Goal: Information Seeking & Learning: Learn about a topic

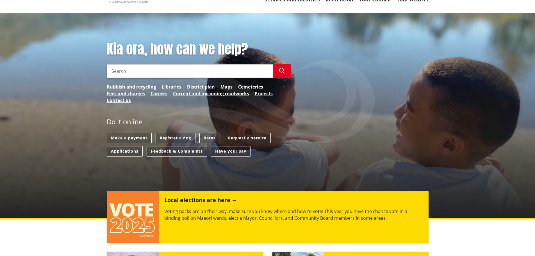
scroll to position [56, 0]
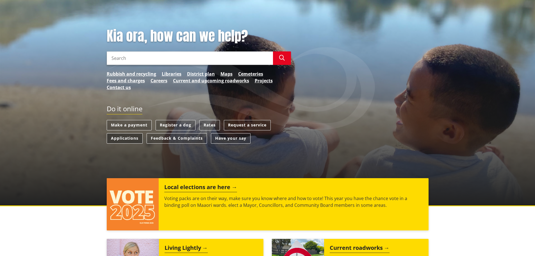
click at [131, 143] on link "Applications" at bounding box center [125, 138] width 36 height 10
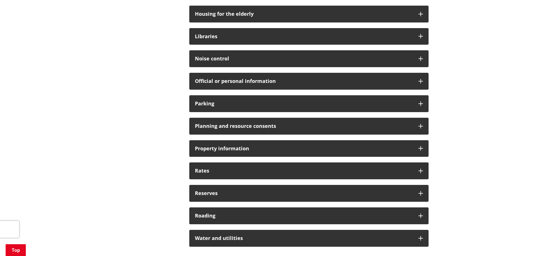
scroll to position [337, 0]
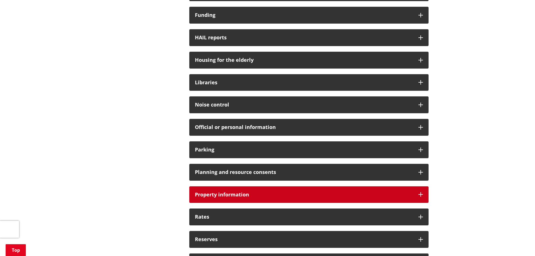
click at [214, 192] on h3 "Property information" at bounding box center [304, 195] width 218 height 6
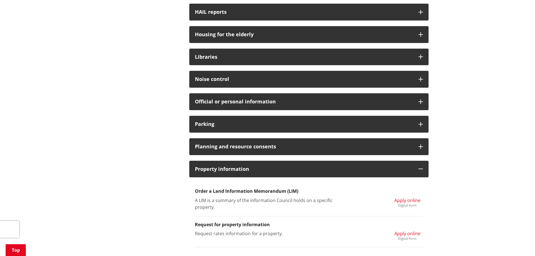
scroll to position [421, 0]
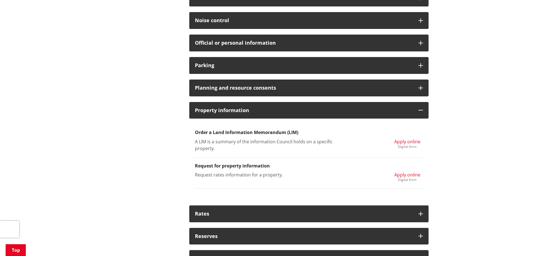
click at [403, 176] on span "Apply online" at bounding box center [407, 175] width 26 height 6
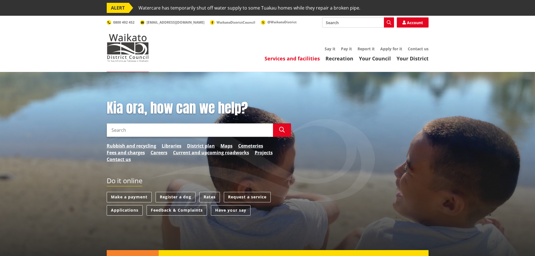
click at [280, 58] on link "Services and facilities" at bounding box center [292, 58] width 55 height 7
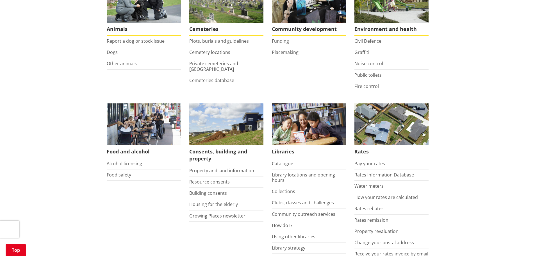
scroll to position [140, 0]
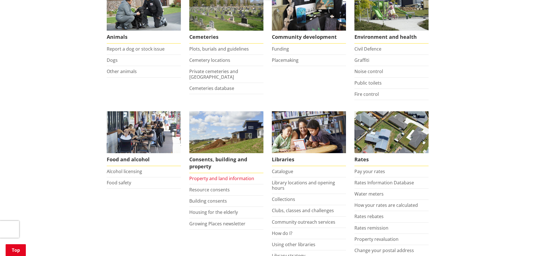
click at [226, 178] on link "Property and land information" at bounding box center [221, 178] width 65 height 6
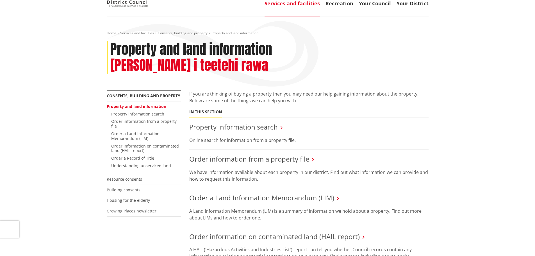
scroll to position [56, 0]
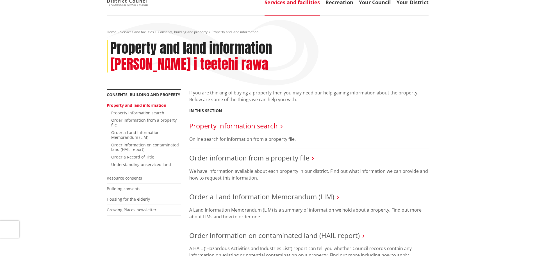
click at [236, 121] on link "Property information search" at bounding box center [233, 125] width 88 height 9
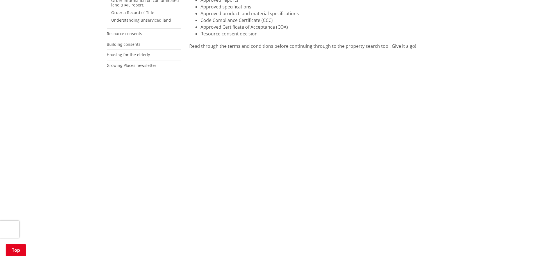
scroll to position [393, 0]
